Goal: Task Accomplishment & Management: Manage account settings

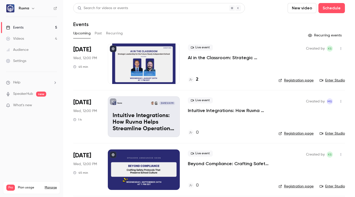
click at [132, 58] on div at bounding box center [144, 63] width 72 height 40
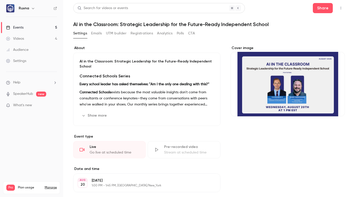
click at [109, 32] on button "UTM builder" at bounding box center [116, 33] width 20 height 8
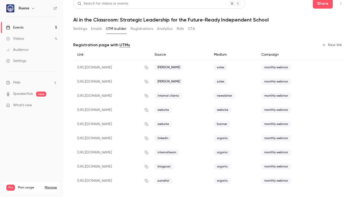
scroll to position [7, 0]
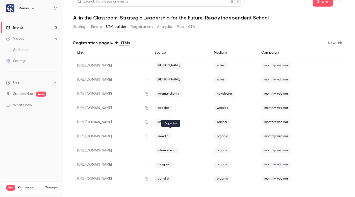
click at [148, 135] on icon "button" at bounding box center [146, 136] width 3 height 3
click at [79, 30] on button "Settings" at bounding box center [80, 27] width 14 height 8
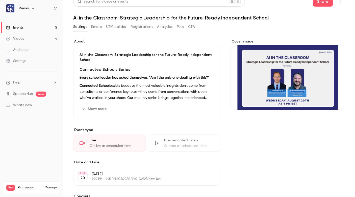
click at [100, 109] on button "Show more" at bounding box center [95, 109] width 30 height 8
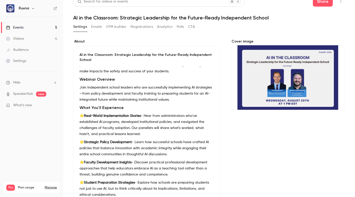
scroll to position [80, 0]
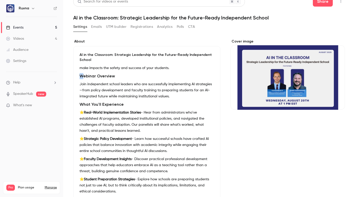
drag, startPoint x: 80, startPoint y: 81, endPoint x: 82, endPoint y: 82, distance: 2.7
click at [82, 78] on strong "Webinar Overview" at bounding box center [97, 76] width 35 height 5
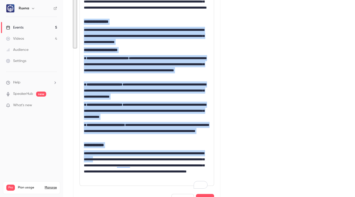
scroll to position [178, 0]
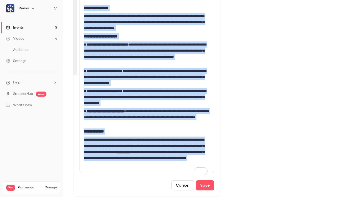
drag, startPoint x: 88, startPoint y: 117, endPoint x: 192, endPoint y: 172, distance: 118.3
click at [192, 172] on div "**********" at bounding box center [147, 43] width 134 height 257
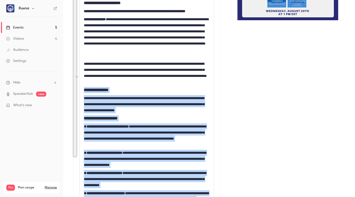
scroll to position [0, 0]
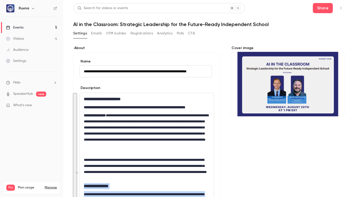
click at [120, 34] on button "UTM builder" at bounding box center [116, 33] width 20 height 8
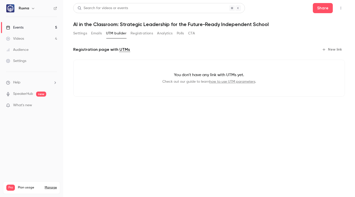
click at [140, 34] on button "Registrations" at bounding box center [142, 33] width 22 height 8
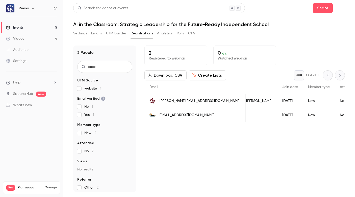
scroll to position [0, 178]
